Goal: Task Accomplishment & Management: Use online tool/utility

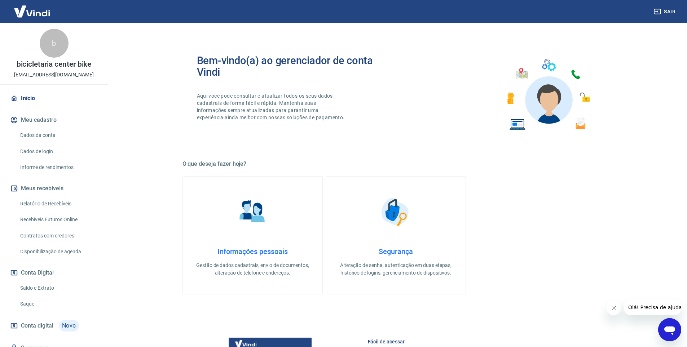
click at [13, 94] on link "Início" at bounding box center [54, 99] width 91 height 16
click at [31, 96] on link "Início" at bounding box center [54, 99] width 91 height 16
click at [69, 220] on link "Recebíveis Futuros Online" at bounding box center [58, 219] width 82 height 15
click at [73, 217] on link "Recebíveis Futuros Online" at bounding box center [58, 219] width 82 height 15
